Goal: Information Seeking & Learning: Learn about a topic

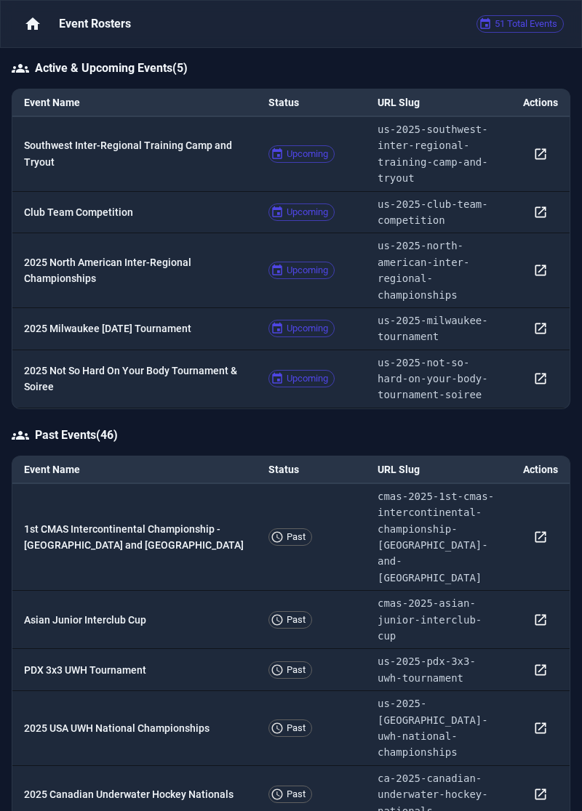
click at [170, 142] on p "Southwest Inter-Regional Training Camp and Tryout" at bounding box center [134, 153] width 221 height 33
click at [173, 210] on p "Club Team Competition" at bounding box center [134, 212] width 221 height 16
click at [168, 321] on p "2025 Milwaukee [DATE] Tournament" at bounding box center [134, 329] width 221 height 16
click at [181, 271] on p "2025 North American Inter-Regional Championships" at bounding box center [134, 270] width 221 height 33
click at [165, 361] on td "2025 Not So Hard On Your Body Tournament & Soiree" at bounding box center [134, 379] width 244 height 58
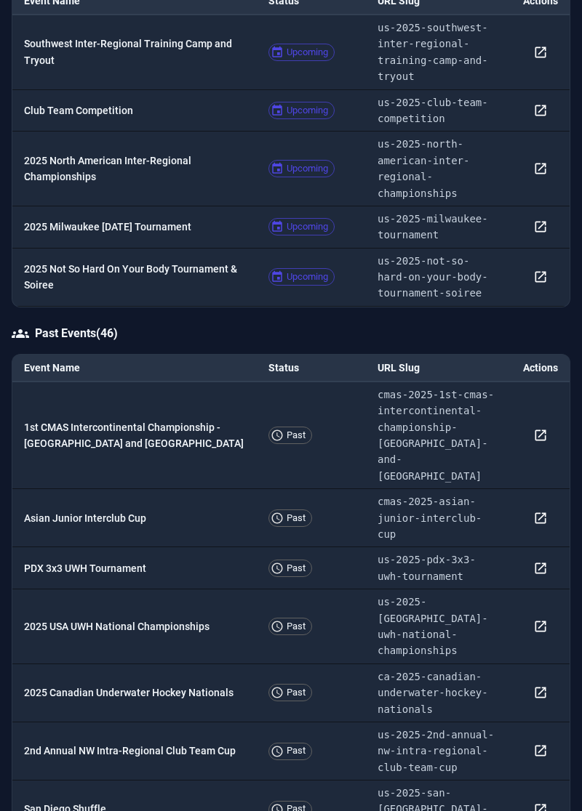
scroll to position [134, 0]
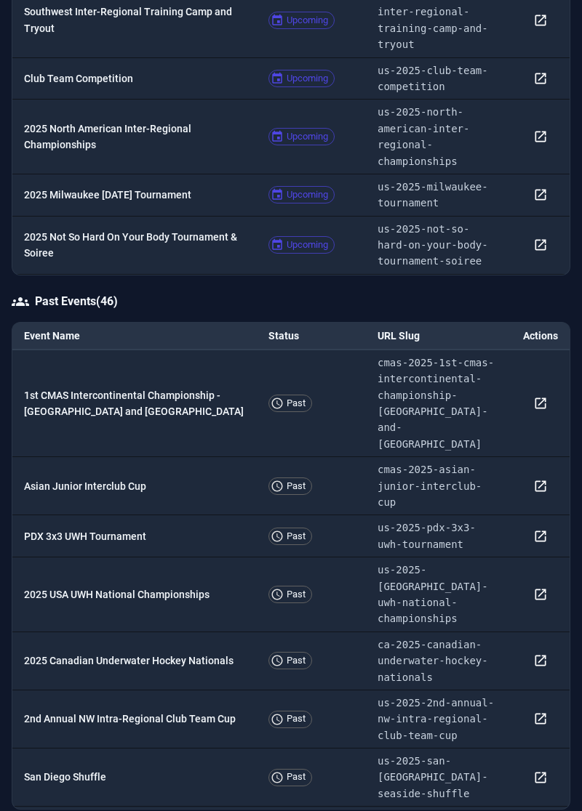
click at [118, 515] on td "PDX 3x3 UWH Tournament" at bounding box center [134, 536] width 244 height 42
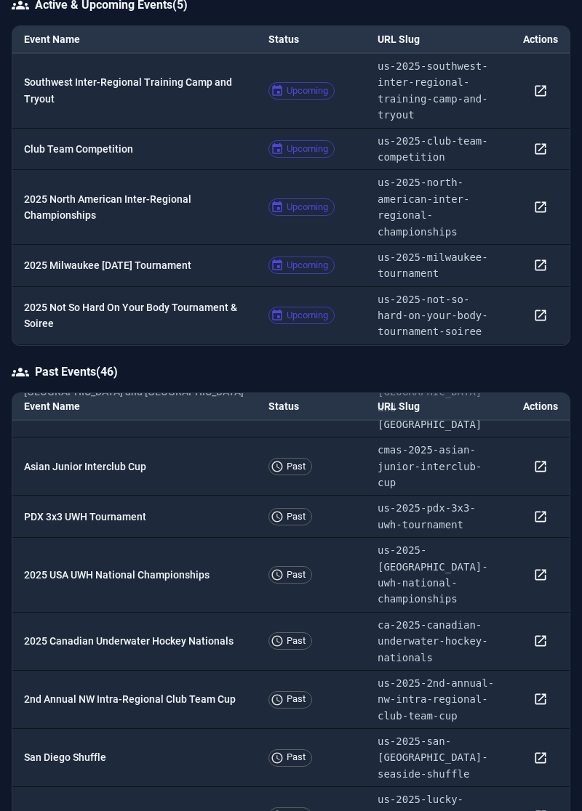
scroll to position [95, 0]
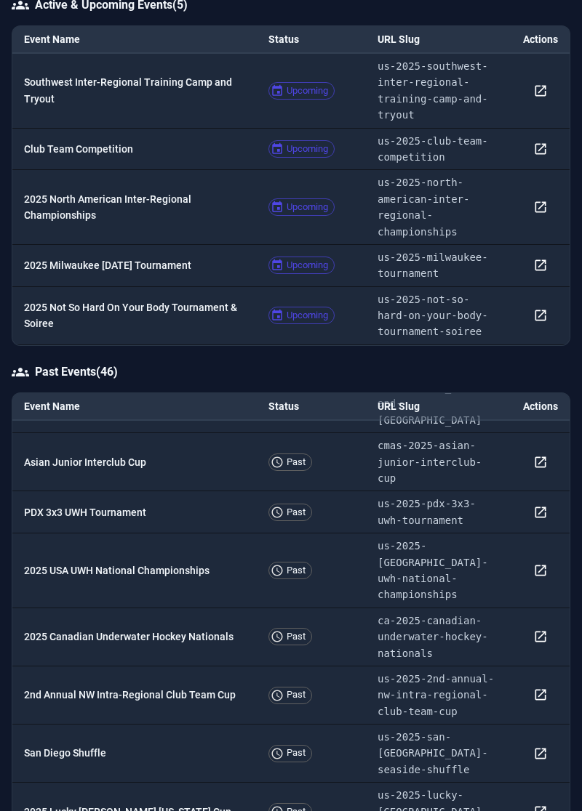
click at [188, 563] on p "2025 USA UWH National Championships" at bounding box center [134, 571] width 221 height 16
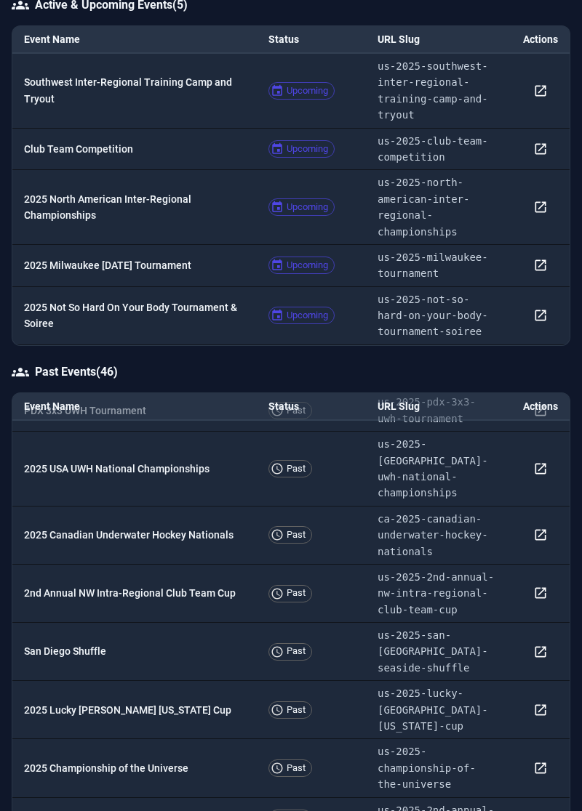
scroll to position [198, 0]
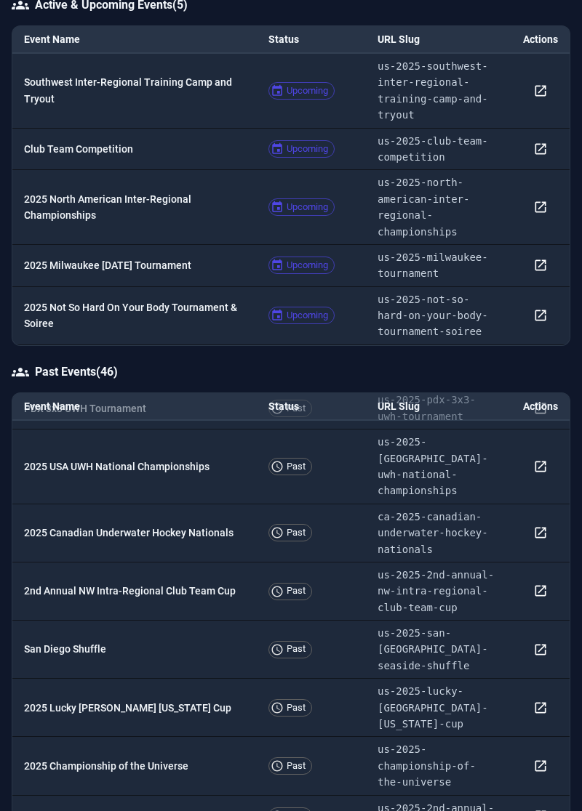
click at [144, 621] on td "San Diego Shuffle" at bounding box center [134, 650] width 244 height 58
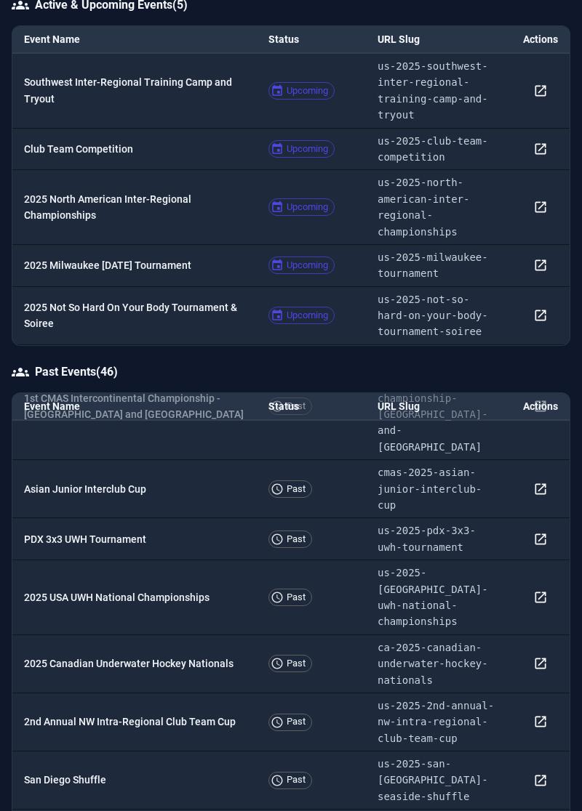
scroll to position [73, 0]
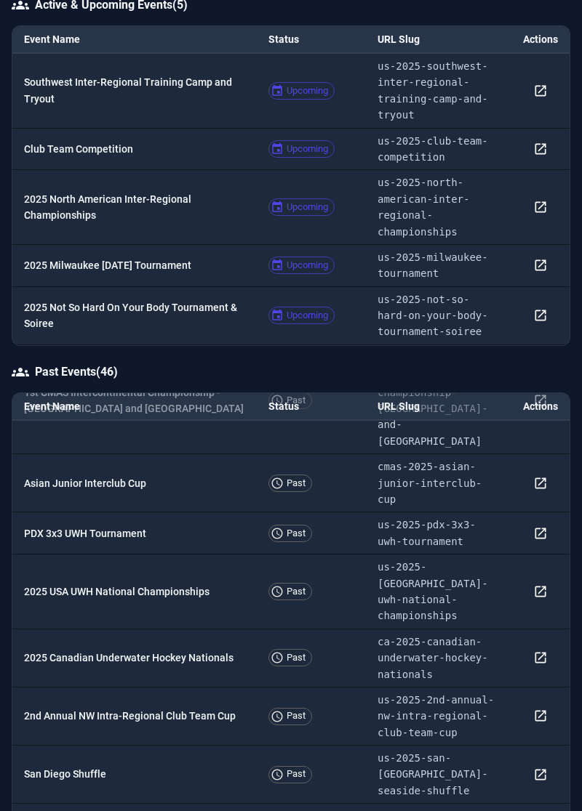
click at [178, 650] on p "2025 Canadian Underwater Hockey Nationals" at bounding box center [134, 658] width 221 height 16
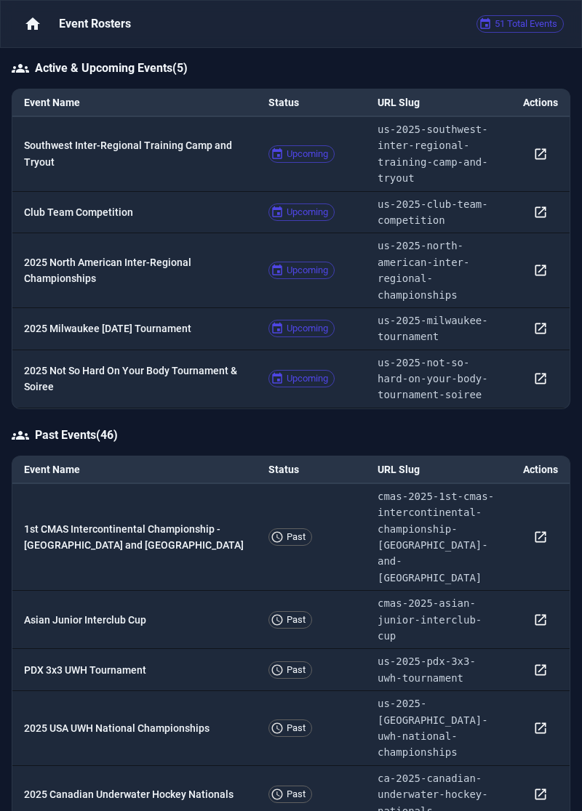
click at [141, 209] on p "Club Team Competition" at bounding box center [134, 212] width 221 height 16
